Goal: Information Seeking & Learning: Check status

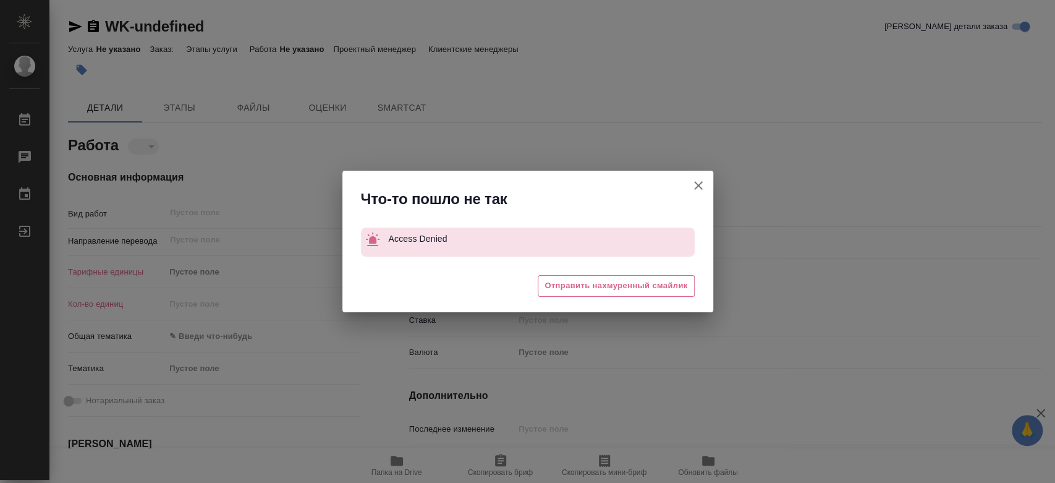
click at [695, 183] on icon "button" at bounding box center [698, 185] width 9 height 9
type textarea "x"
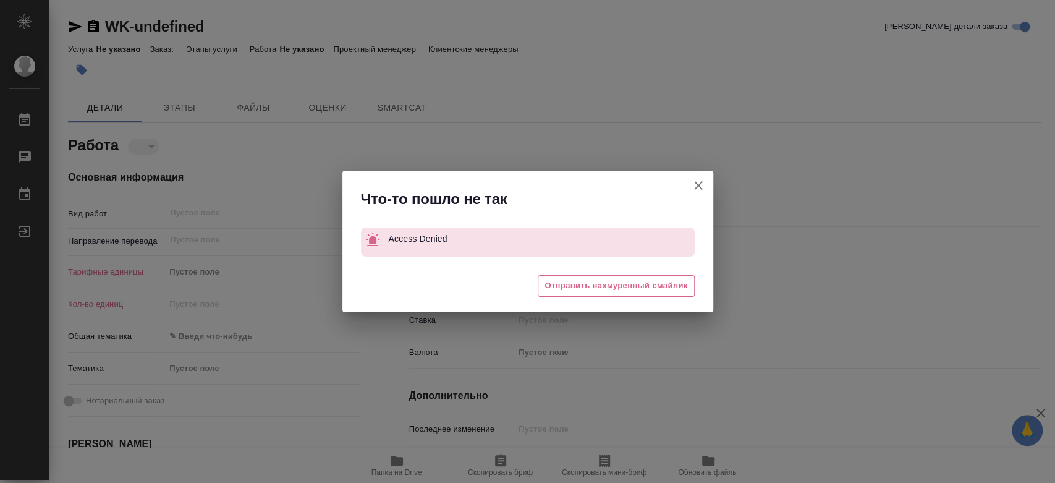
type textarea "x"
click at [697, 183] on icon "button" at bounding box center [698, 185] width 15 height 15
type textarea "x"
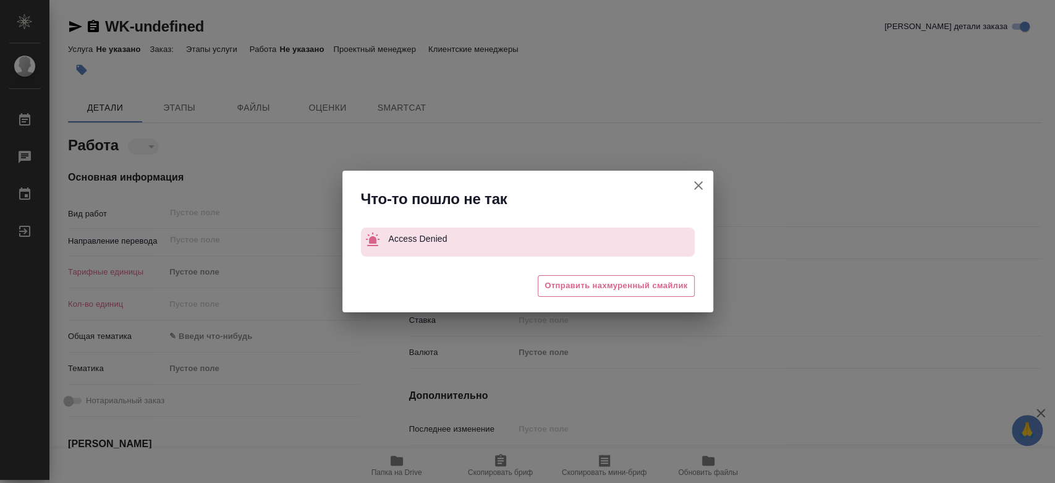
type textarea "x"
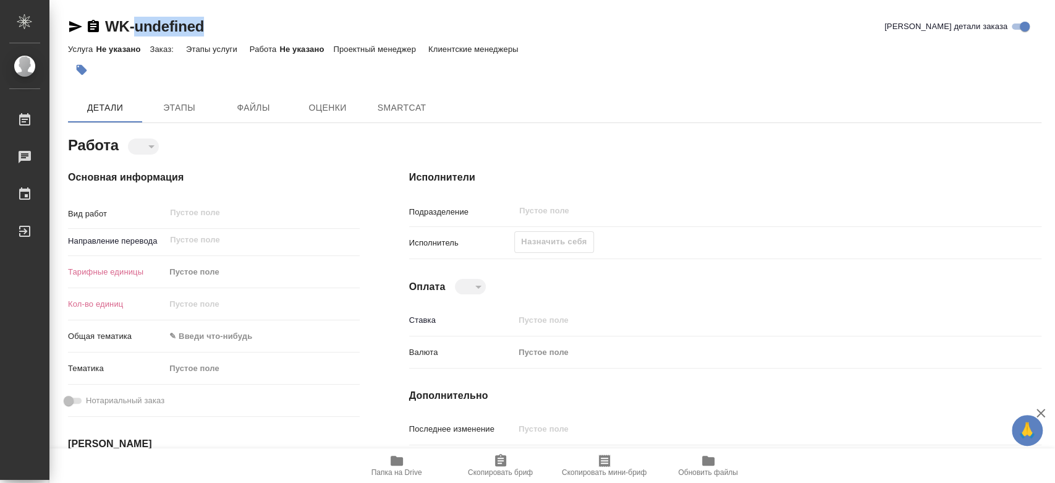
drag, startPoint x: 233, startPoint y: 24, endPoint x: 138, endPoint y: 24, distance: 95.2
click at [138, 24] on div "WK-undefined Кратко детали заказа" at bounding box center [555, 27] width 974 height 20
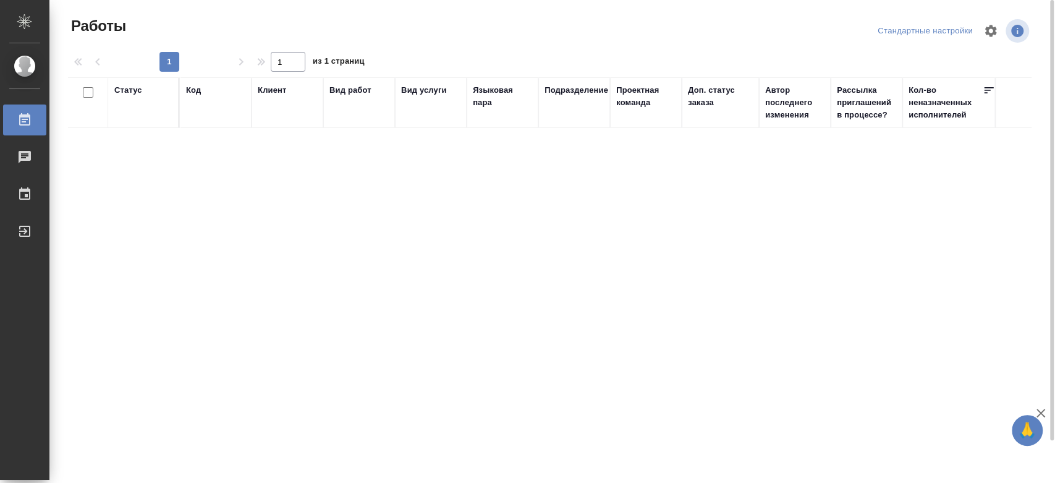
click at [124, 93] on div "Статус" at bounding box center [128, 90] width 28 height 12
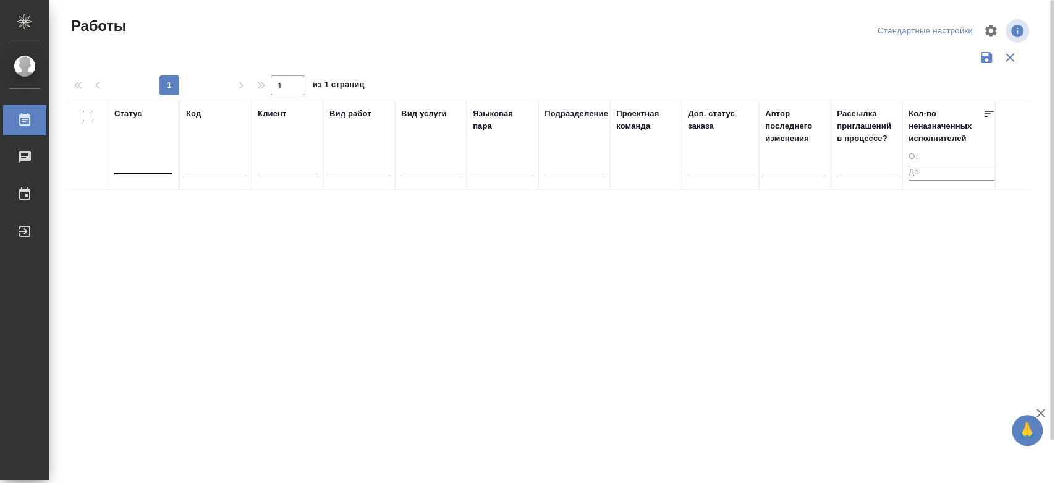
click at [137, 164] on div at bounding box center [143, 162] width 58 height 18
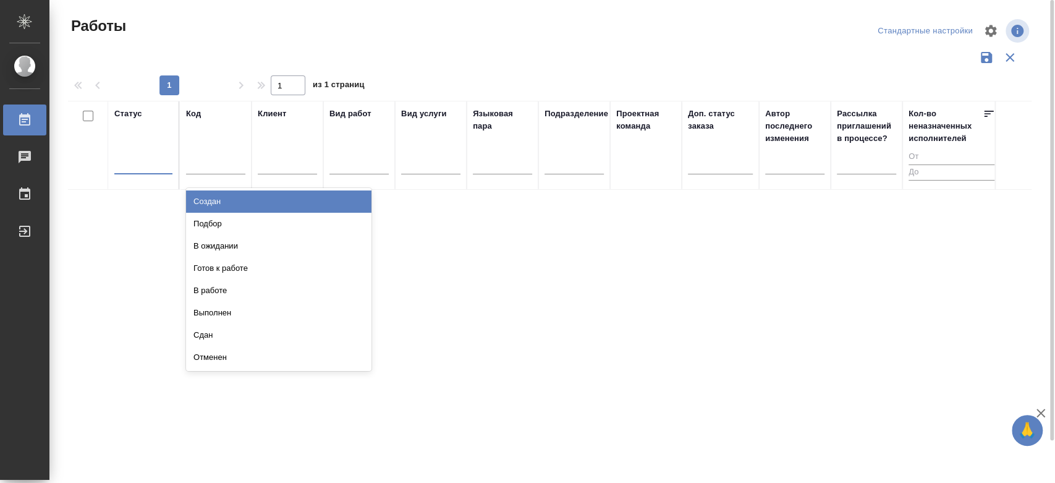
click at [202, 164] on input "text" at bounding box center [215, 165] width 59 height 15
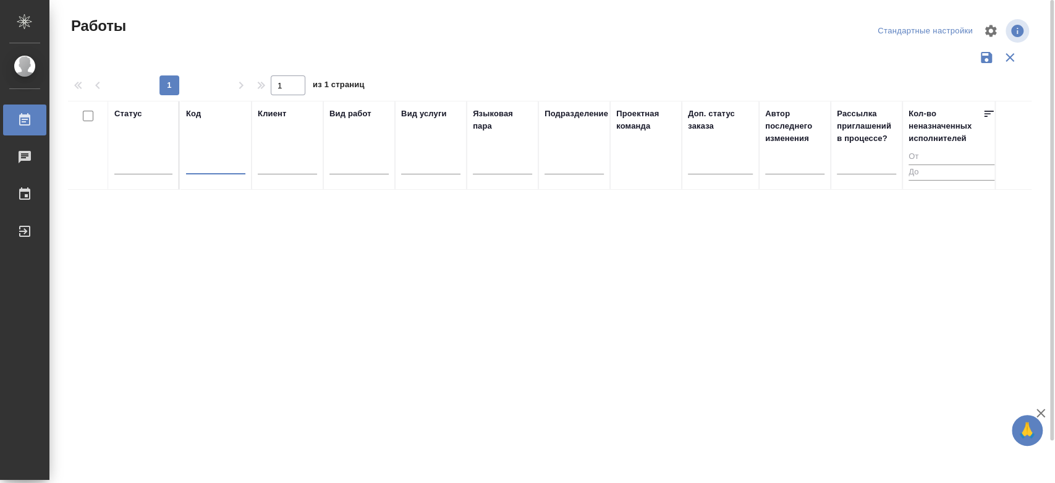
paste input "S_STLZ-37"
type input "S_STLZ-37"
click at [232, 169] on input "S_STLZ-37" at bounding box center [215, 165] width 59 height 15
click at [263, 250] on div "Статус Код S_STLZ-37 Клиент Вид работ Вид услуги Языковая пара Подразделение Пр…" at bounding box center [550, 323] width 964 height 445
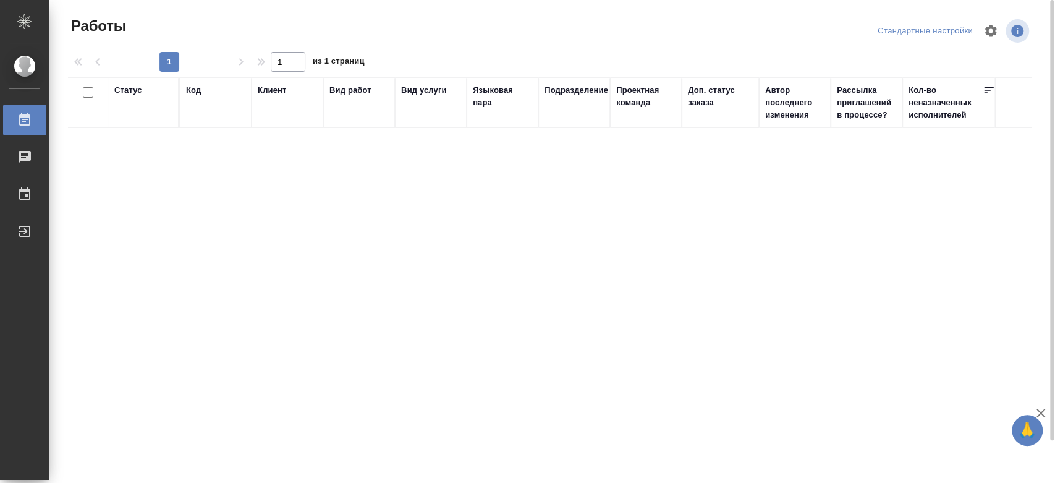
click at [195, 86] on div "Код" at bounding box center [193, 90] width 15 height 12
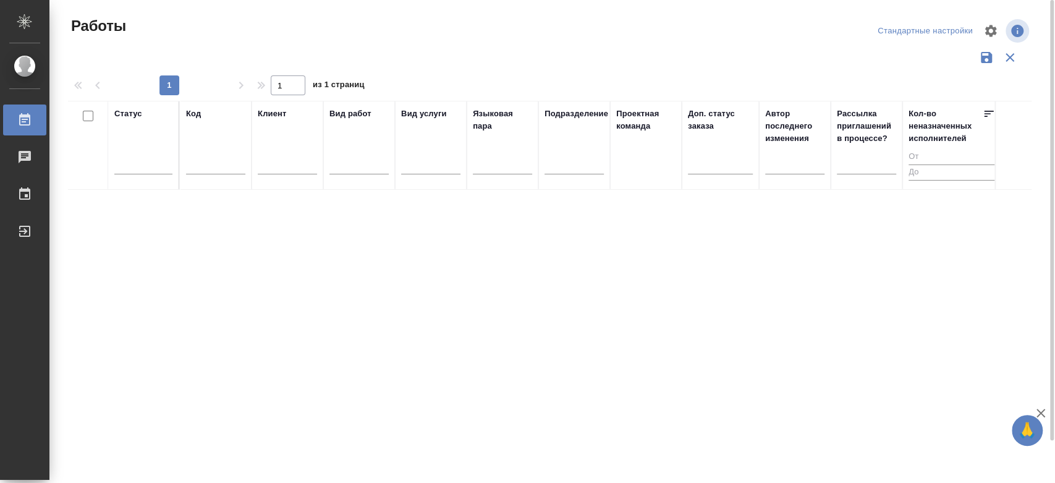
click at [200, 160] on input "text" at bounding box center [215, 165] width 59 height 15
paste input "S_STLZ-37"
type input "S_STLZ-37"
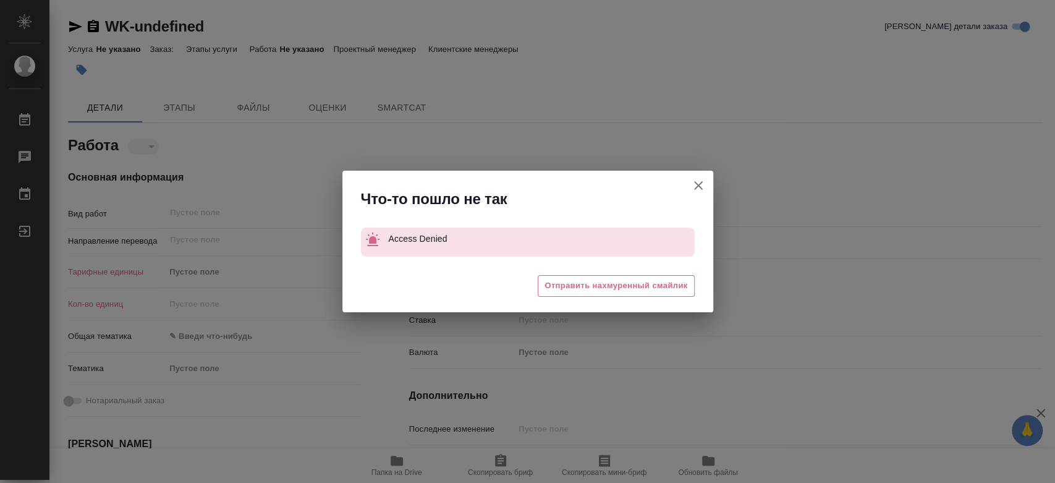
type textarea "x"
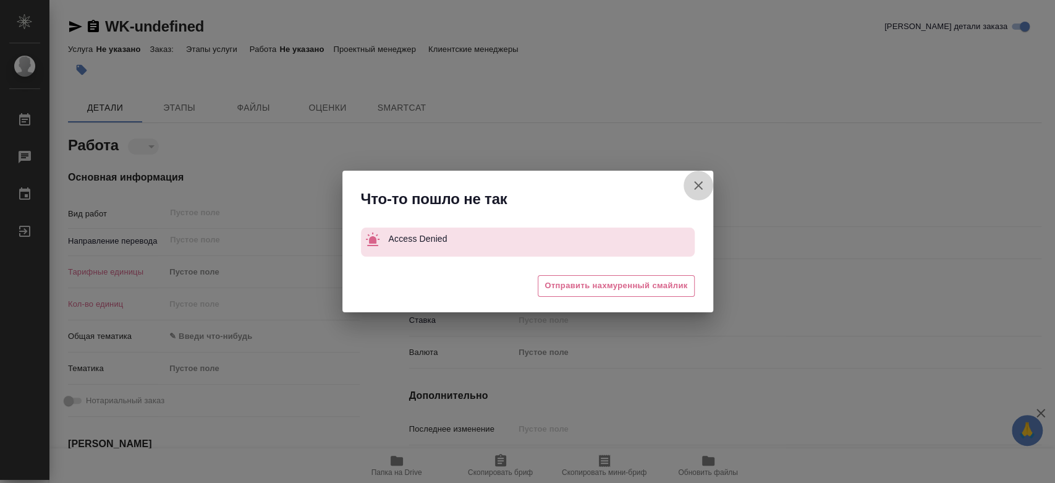
click at [698, 187] on icon "button" at bounding box center [698, 185] width 15 height 15
type textarea "x"
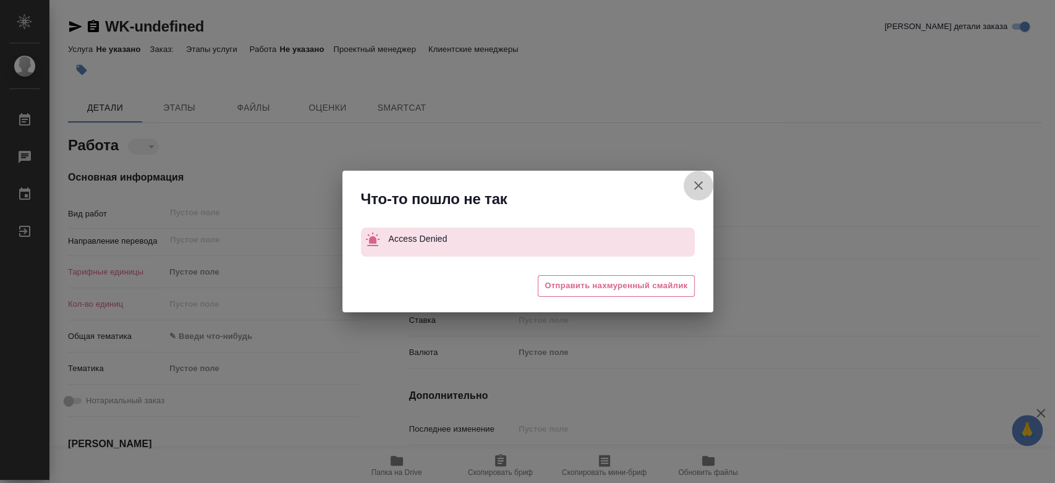
type textarea "x"
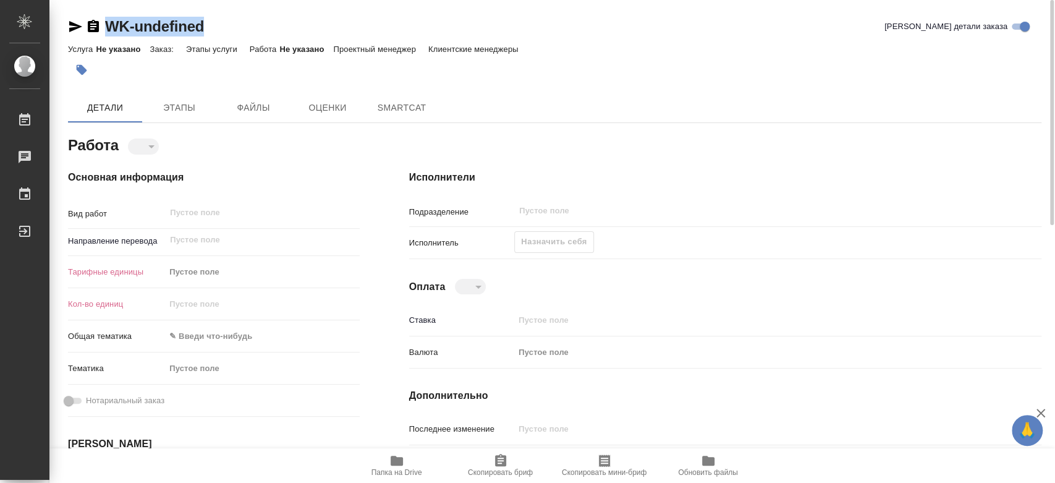
drag, startPoint x: 219, startPoint y: 31, endPoint x: 101, endPoint y: 30, distance: 118.1
click at [101, 30] on div "WK-undefined Кратко детали заказа" at bounding box center [555, 27] width 974 height 20
copy link "WK-undefined"
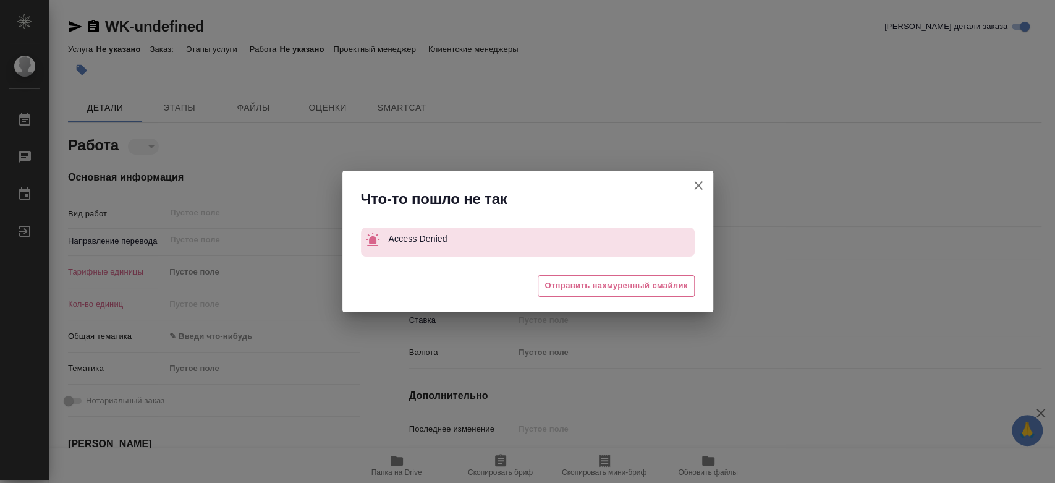
type textarea "x"
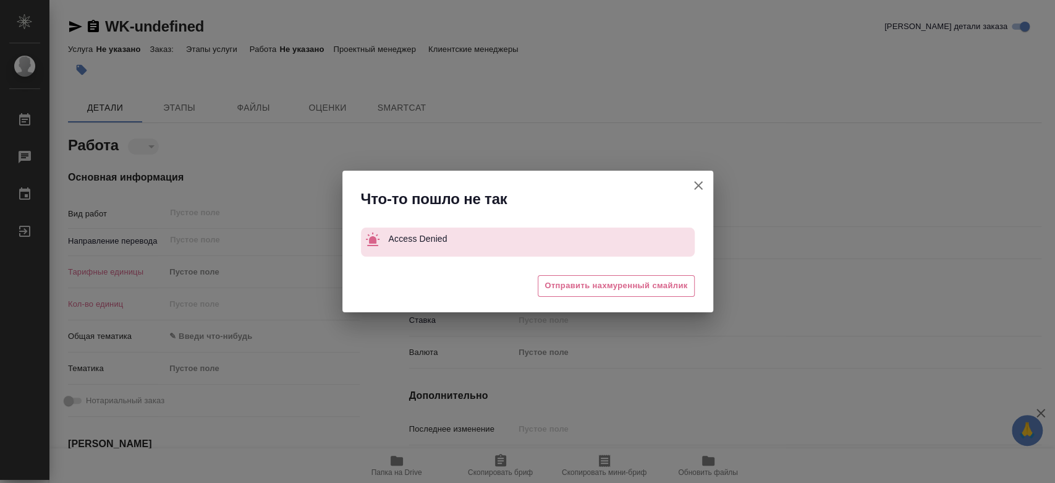
click at [0, 440] on div "Что-то пошло не так Access Denied 😒 Отправить нахмуренный смайлик" at bounding box center [527, 241] width 1055 height 483
type textarea "x"
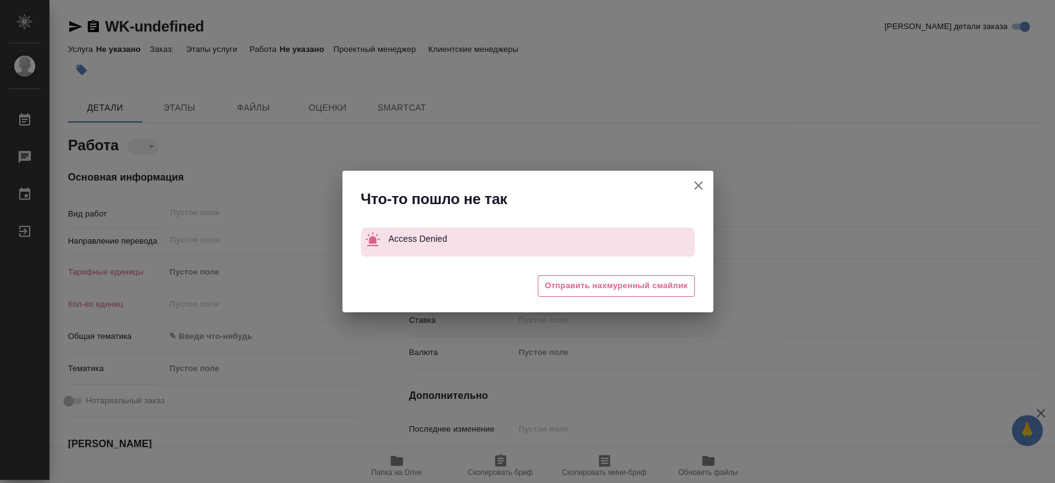
type textarea "x"
click at [706, 184] on button "[PERSON_NAME] детали заказа" at bounding box center [699, 186] width 30 height 30
type textarea "x"
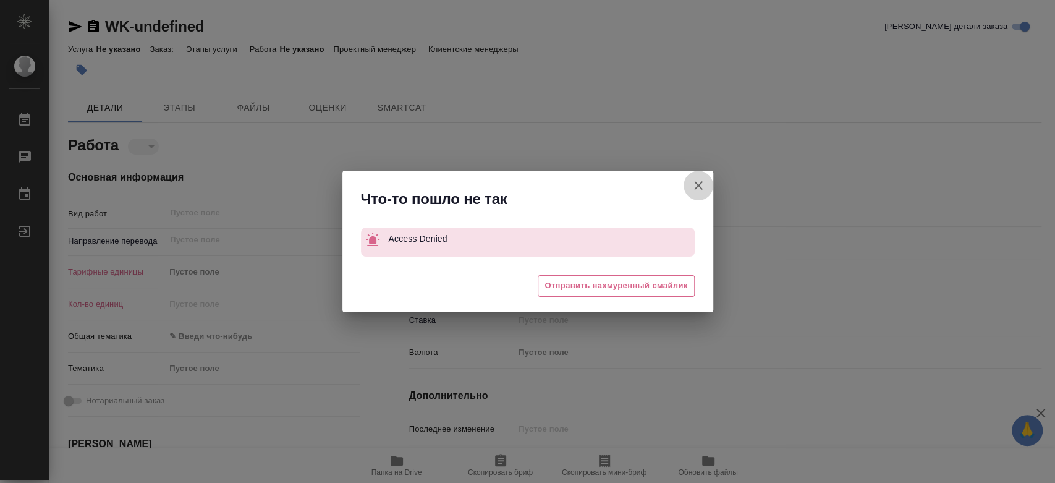
type textarea "x"
click at [701, 182] on icon "button" at bounding box center [698, 185] width 15 height 15
type textarea "x"
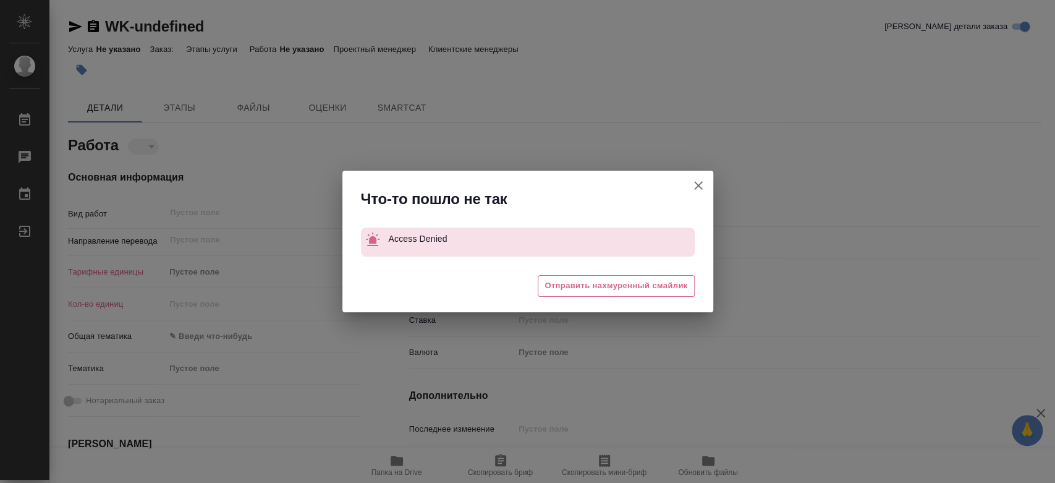
type textarea "x"
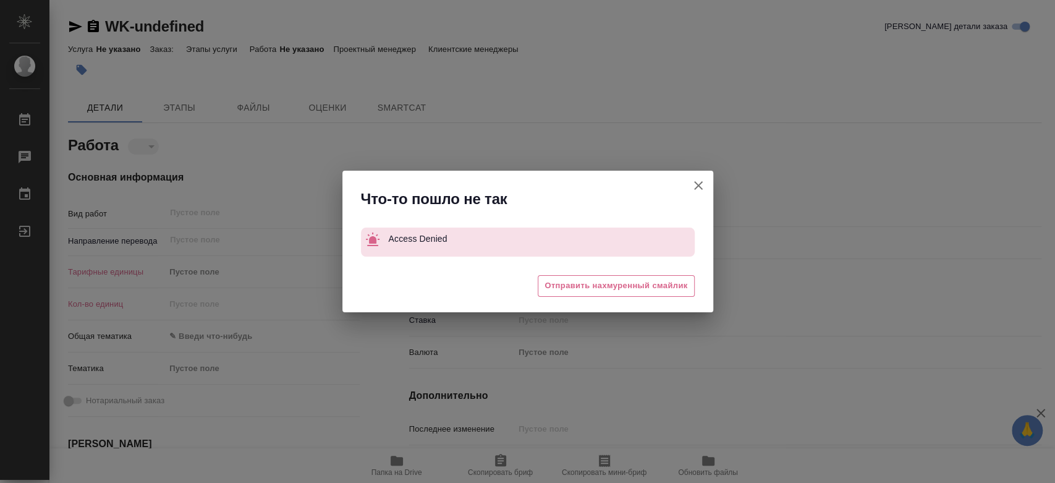
type textarea "x"
